Goal: Information Seeking & Learning: Compare options

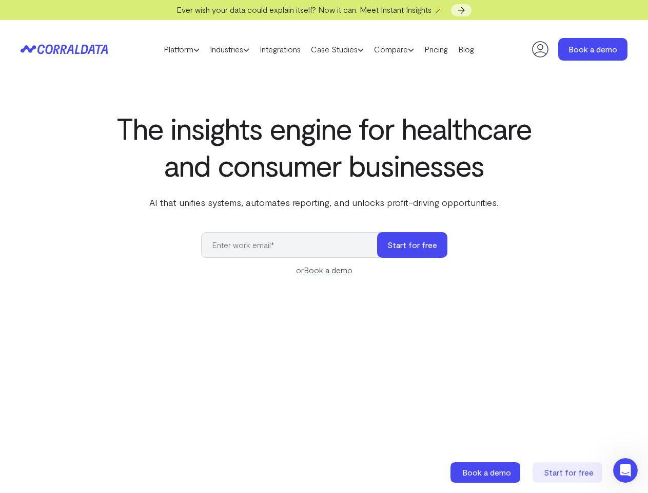
click at [324, 246] on input "email" at bounding box center [294, 245] width 186 height 26
click at [171, 49] on link "Platform" at bounding box center [182, 49] width 46 height 15
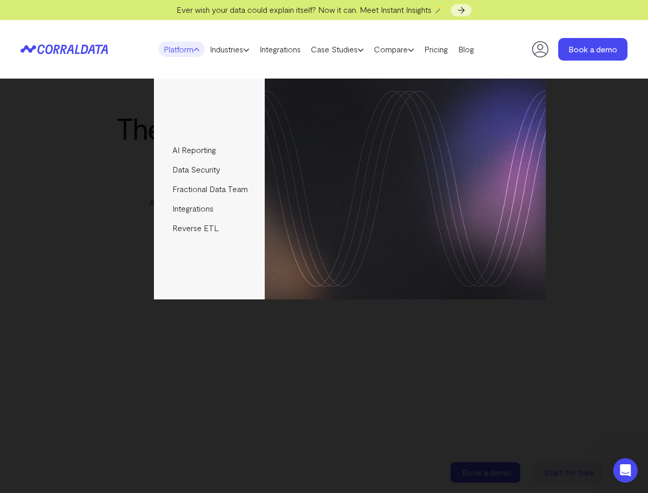
click at [227, 49] on link "Industries" at bounding box center [230, 49] width 50 height 15
click at [347, 49] on link "Case Studies" at bounding box center [337, 49] width 63 height 15
click at [411, 49] on link "Compare" at bounding box center [394, 49] width 50 height 15
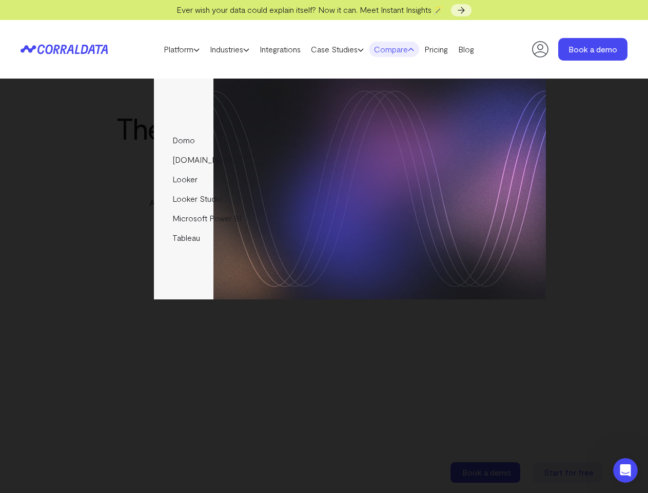
click at [413, 245] on img at bounding box center [405, 189] width 281 height 221
click at [625, 470] on icon "Open Intercom Messenger" at bounding box center [625, 470] width 17 height 17
